Goal: Navigation & Orientation: Find specific page/section

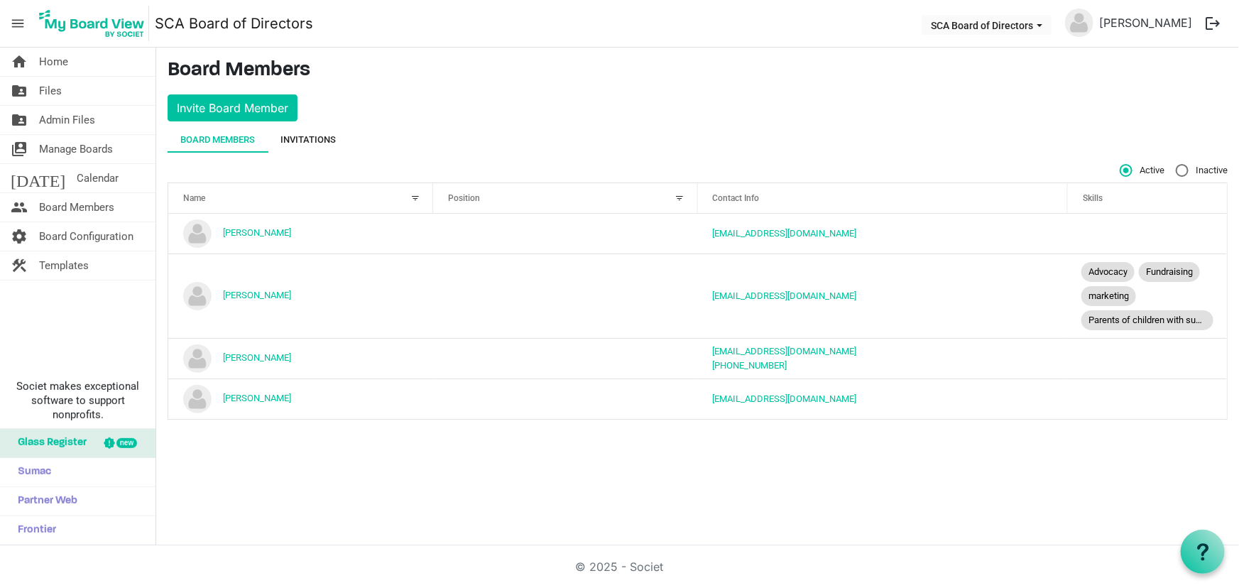
click at [326, 136] on div "Invitations" at bounding box center [308, 140] width 55 height 14
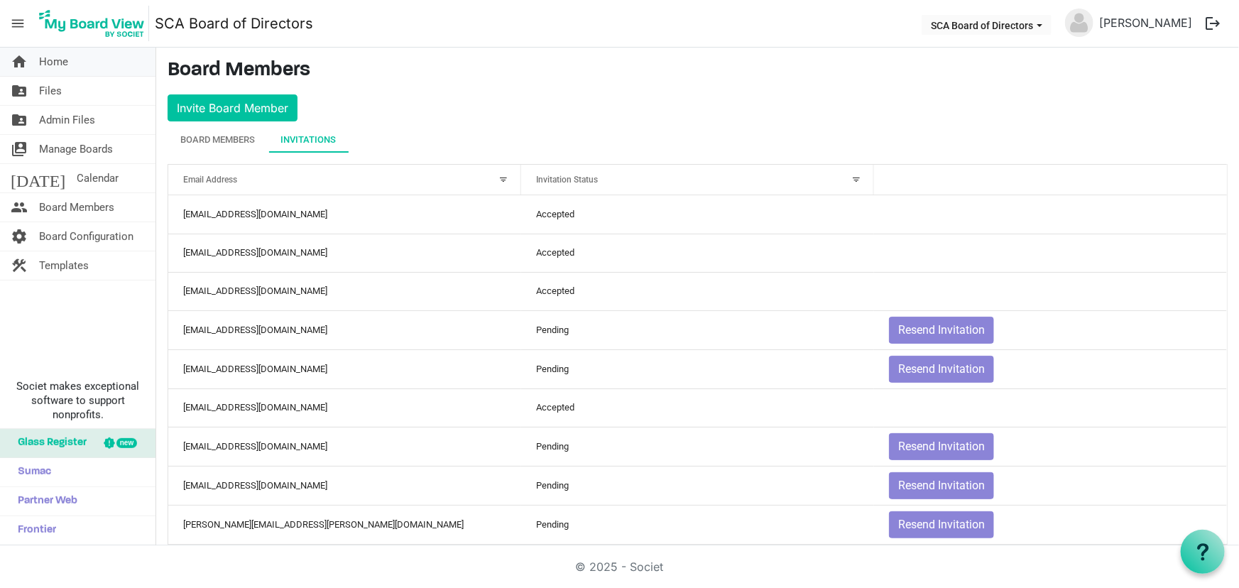
click at [70, 66] on link "home Home" at bounding box center [78, 62] width 156 height 28
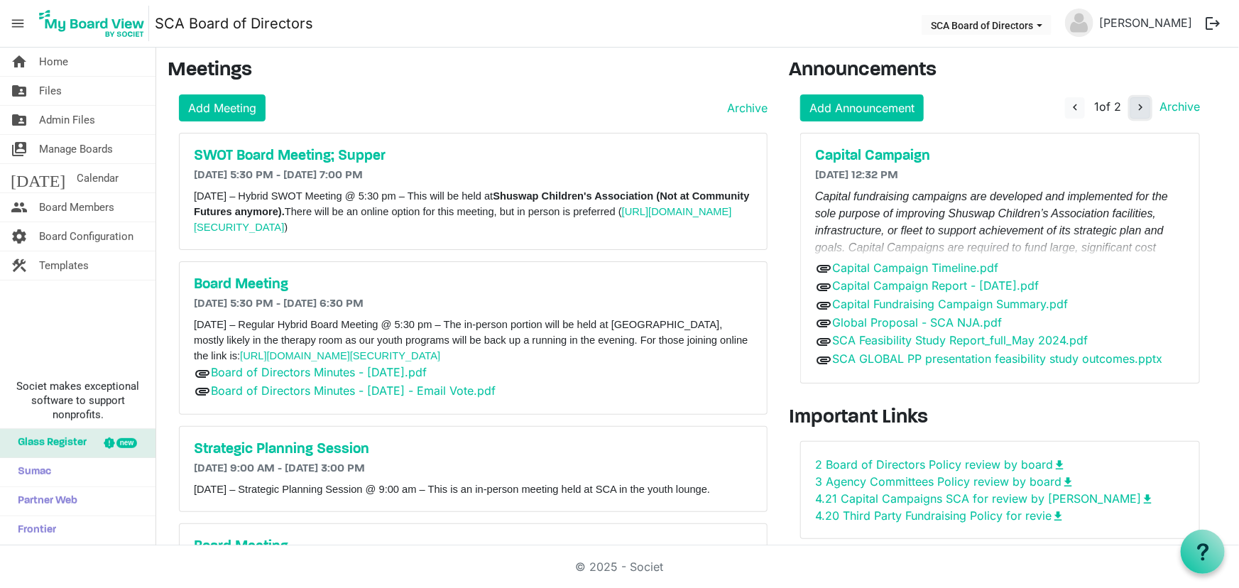
click at [1139, 105] on span "navigate_next" at bounding box center [1140, 107] width 13 height 13
